Goal: Information Seeking & Learning: Find specific page/section

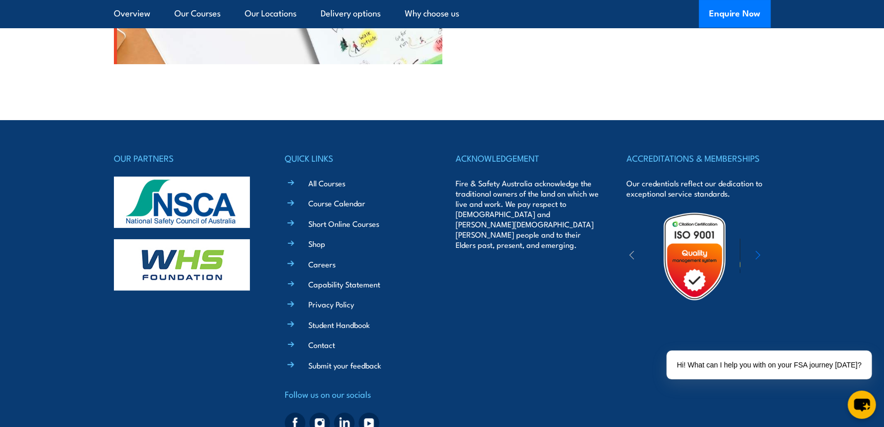
scroll to position [3378, 0]
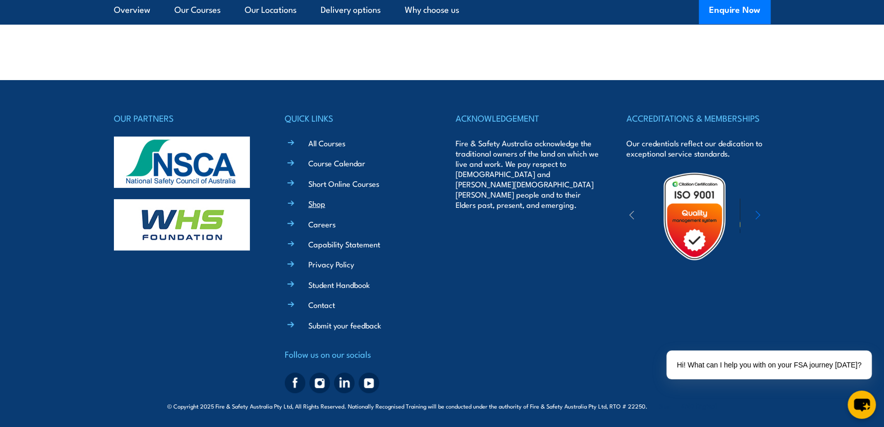
click at [319, 207] on link "Shop" at bounding box center [316, 203] width 17 height 11
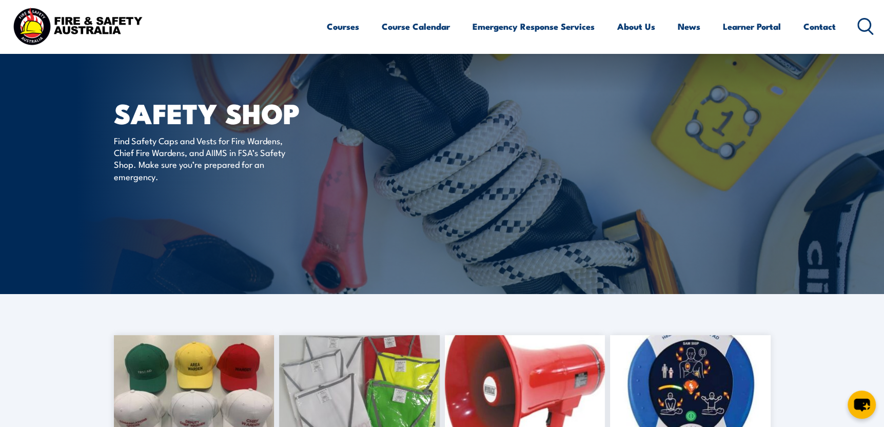
click at [865, 24] on icon at bounding box center [865, 26] width 16 height 17
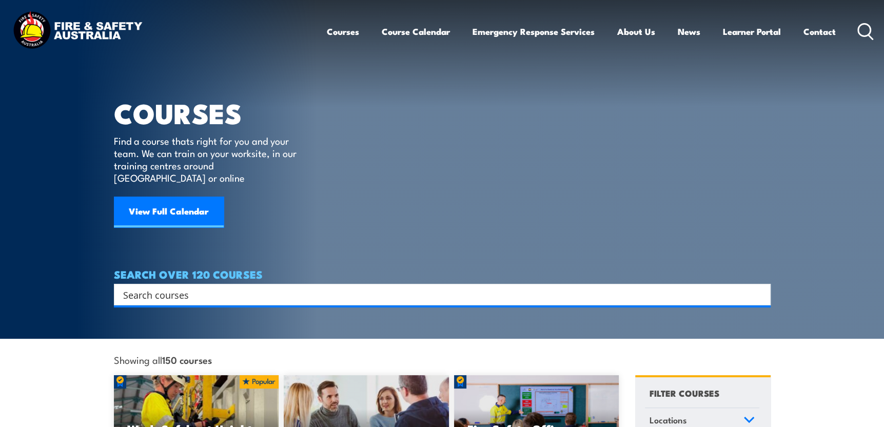
click at [265, 295] on section "COURSES Find a course thats right for you and your team. We can train on your w…" at bounding box center [442, 169] width 884 height 338
click at [273, 287] on input "Search input" at bounding box center [435, 294] width 625 height 15
type input "voucher"
